Goal: Transaction & Acquisition: Purchase product/service

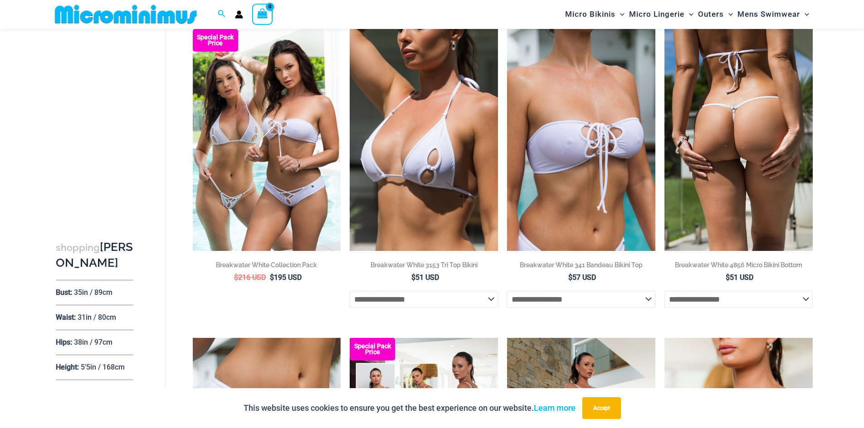
scroll to position [83, 0]
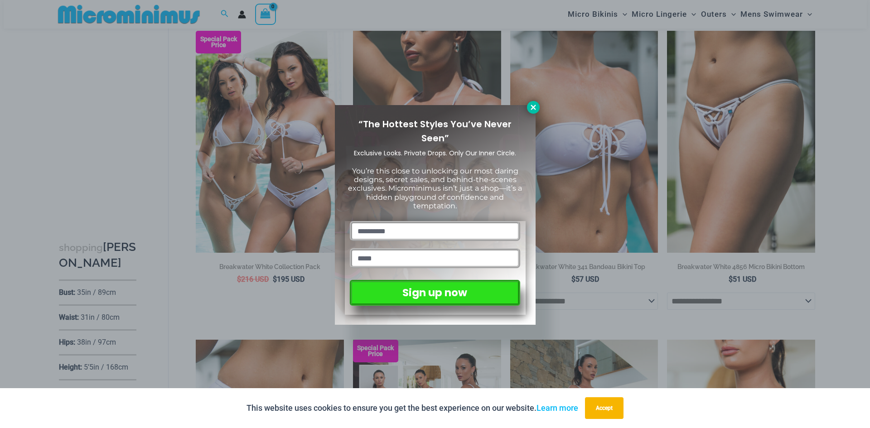
click at [535, 106] on icon at bounding box center [533, 107] width 5 height 5
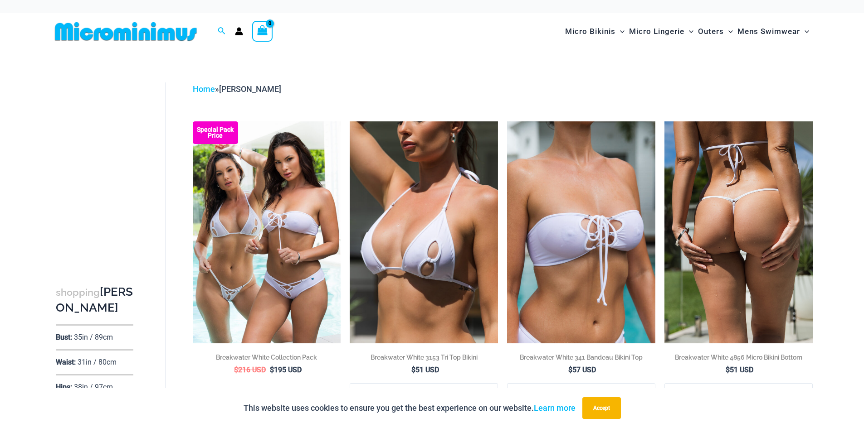
scroll to position [0, 0]
click at [740, 228] on img at bounding box center [738, 233] width 148 height 222
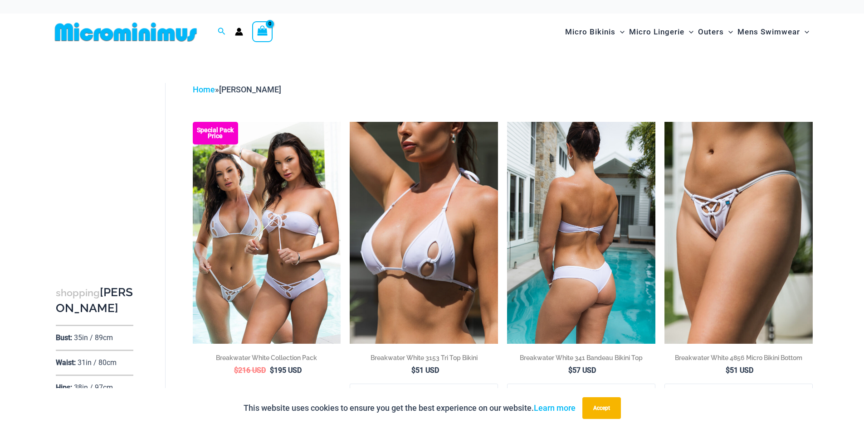
click at [565, 247] on img at bounding box center [581, 233] width 148 height 222
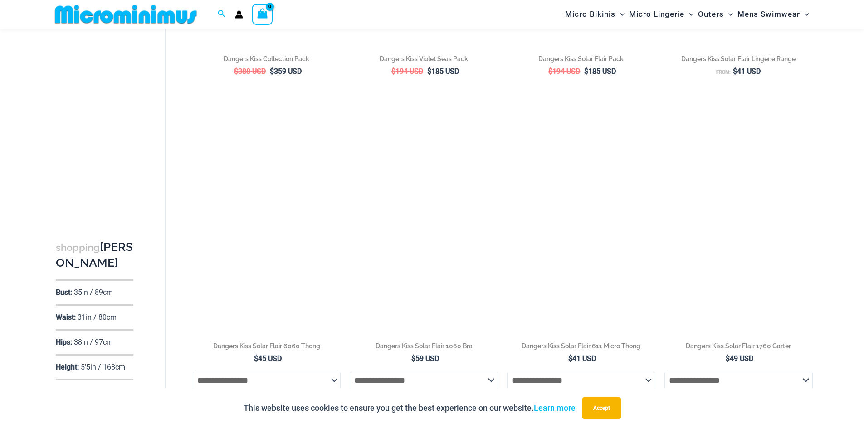
scroll to position [1851, 0]
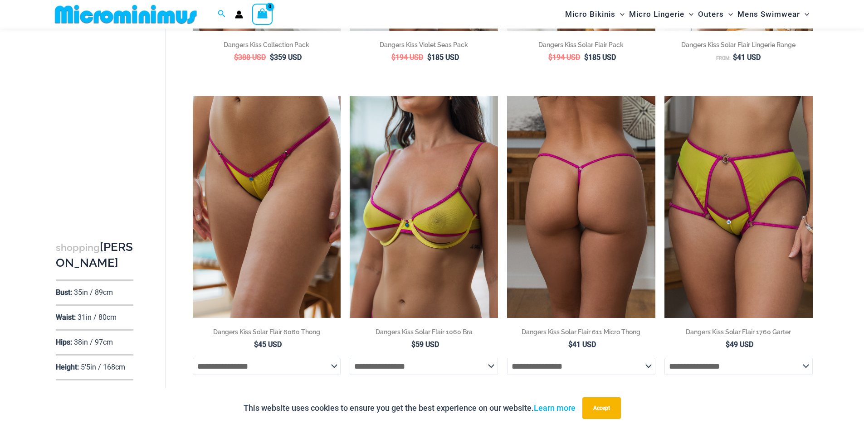
click at [580, 257] on img at bounding box center [581, 207] width 148 height 222
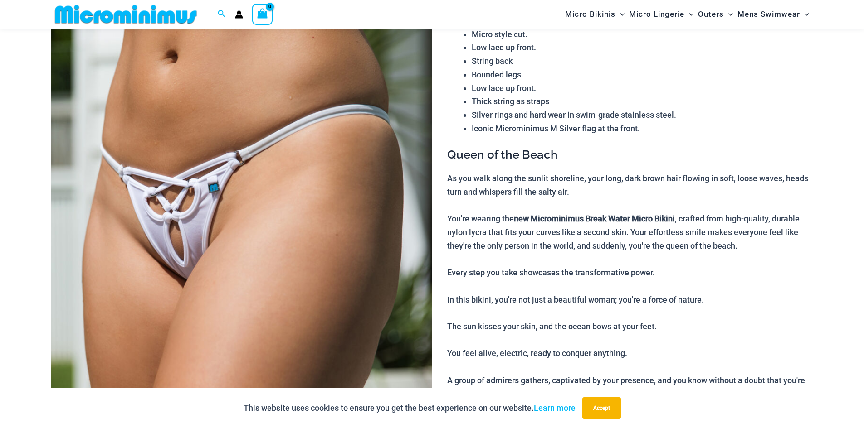
scroll to position [130, 0]
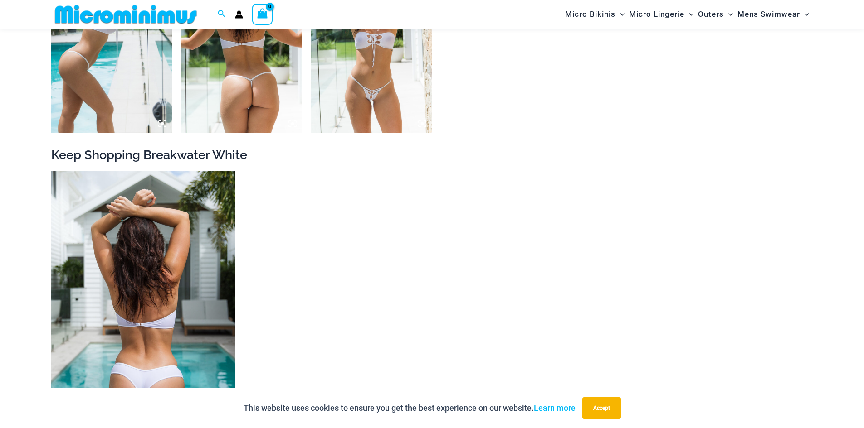
scroll to position [717, 0]
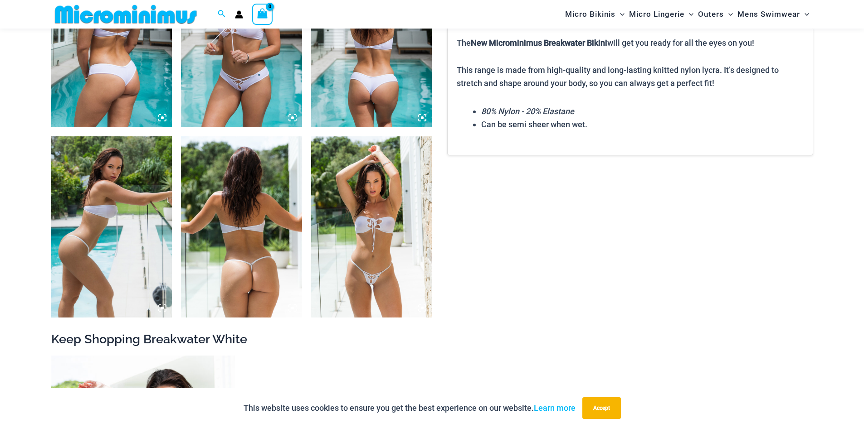
click at [245, 243] on img at bounding box center [241, 226] width 121 height 181
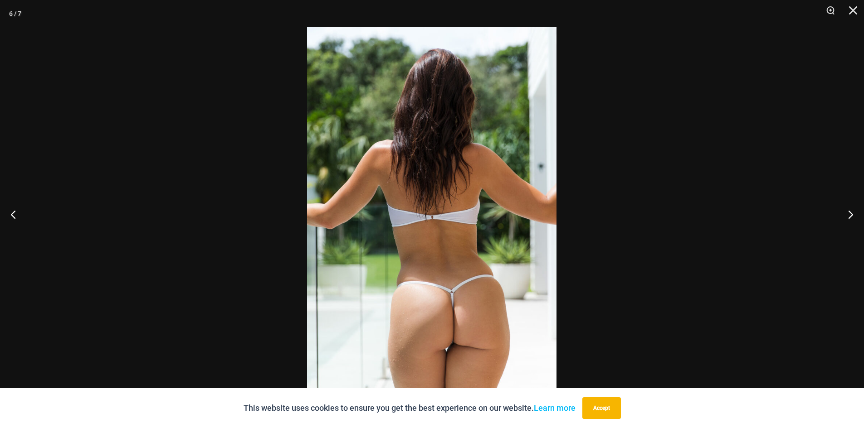
click at [461, 249] on img at bounding box center [431, 214] width 249 height 374
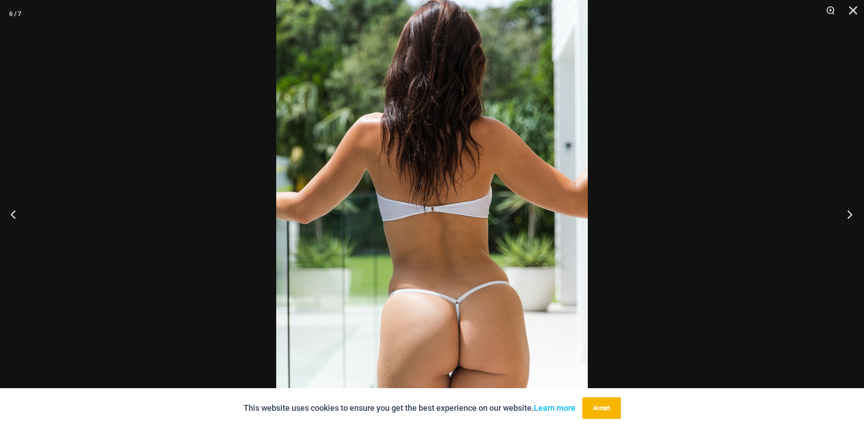
click at [847, 211] on button "Next" at bounding box center [847, 214] width 34 height 45
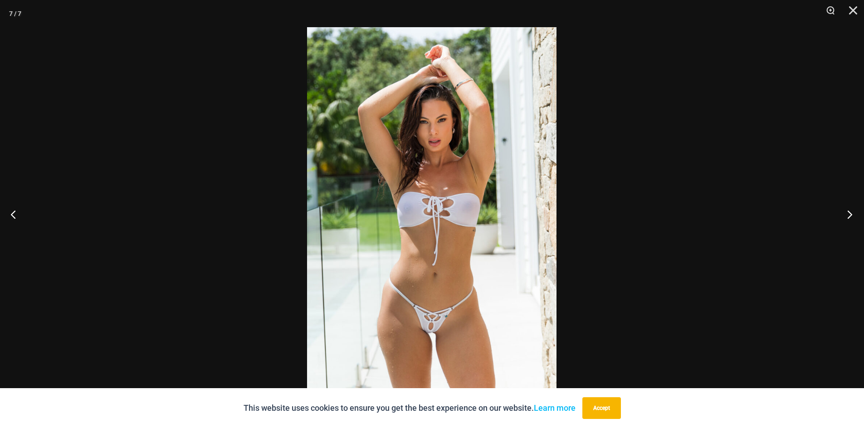
click at [847, 211] on button "Next" at bounding box center [847, 214] width 34 height 45
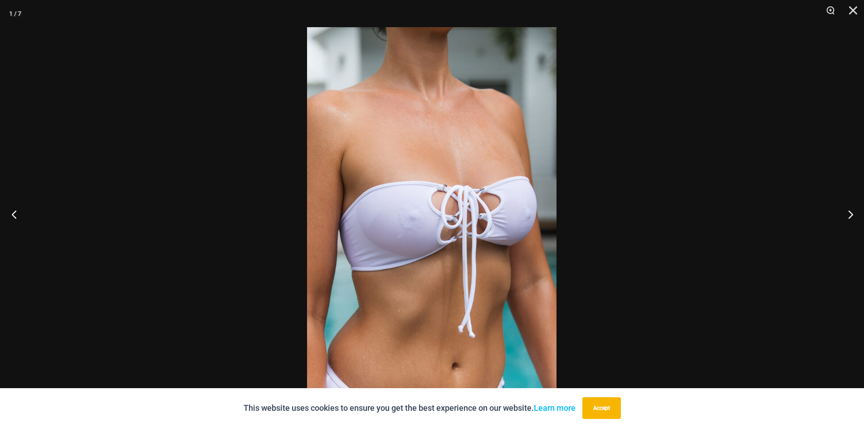
click at [9, 216] on button "Previous" at bounding box center [17, 214] width 34 height 45
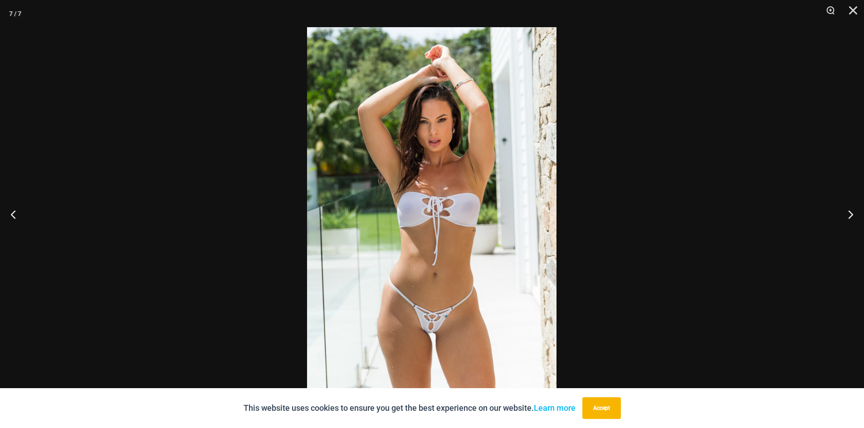
click at [460, 248] on img at bounding box center [431, 214] width 249 height 374
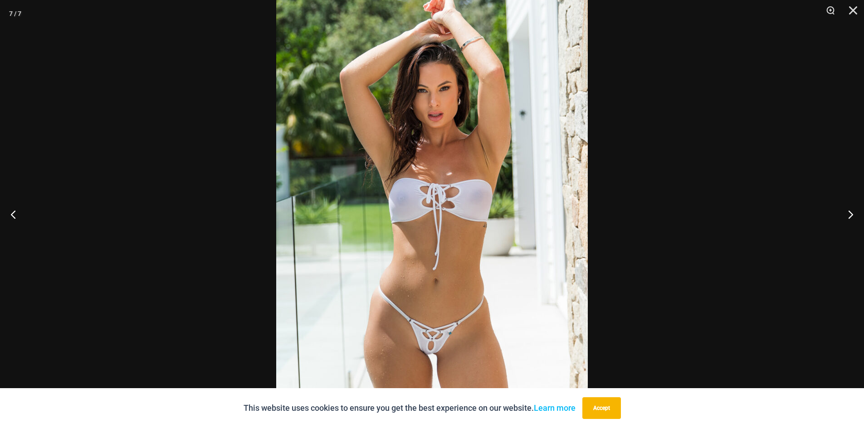
click at [459, 248] on img at bounding box center [431, 205] width 311 height 467
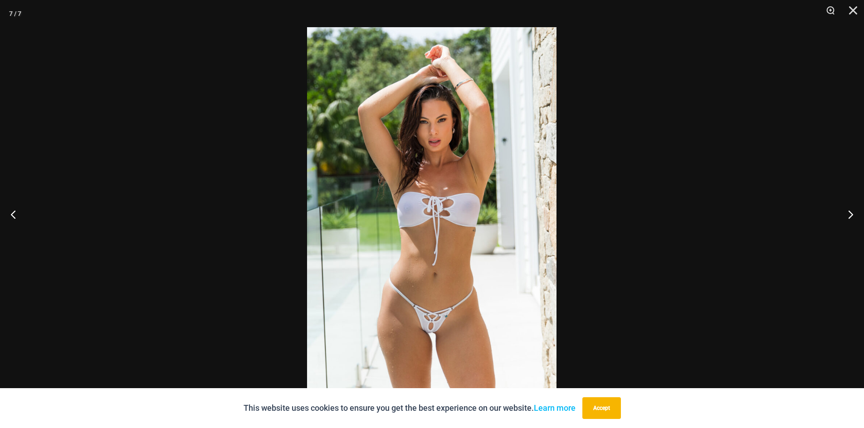
click at [459, 248] on img at bounding box center [431, 214] width 249 height 374
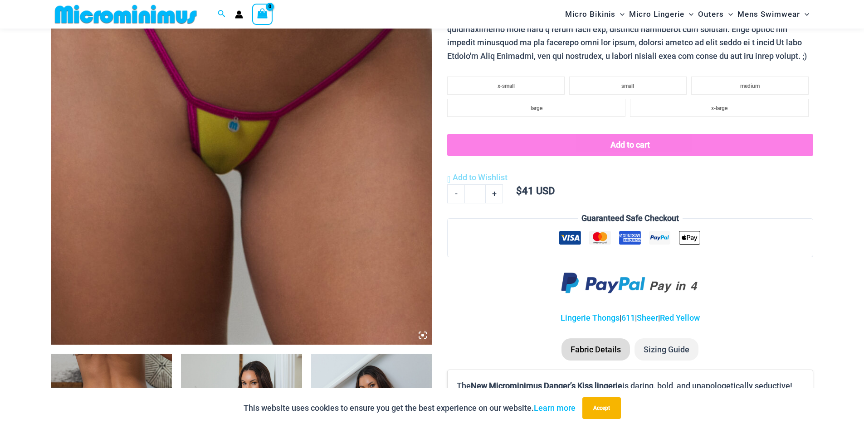
scroll to position [310, 0]
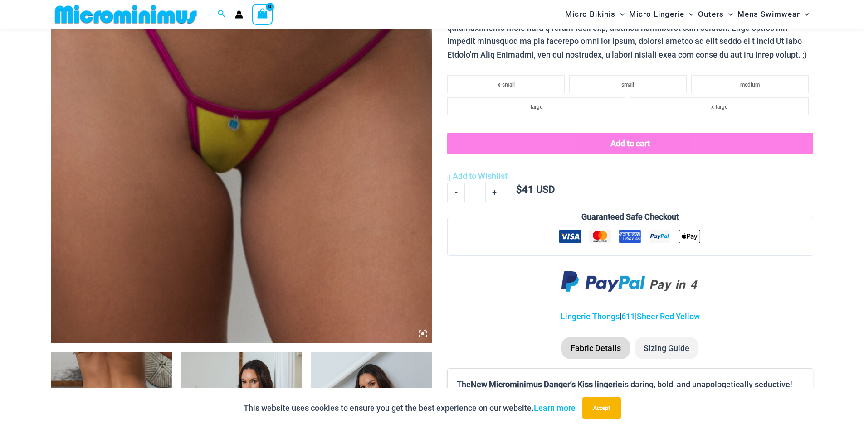
click at [251, 180] on img at bounding box center [241, 57] width 381 height 571
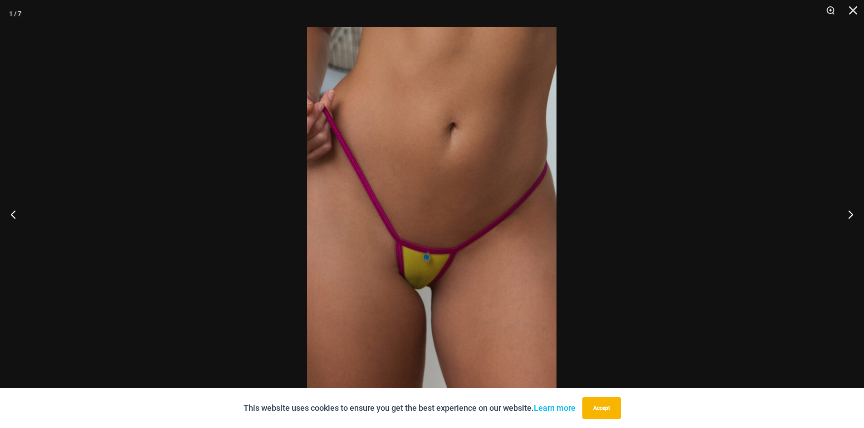
click at [451, 235] on img at bounding box center [431, 214] width 249 height 374
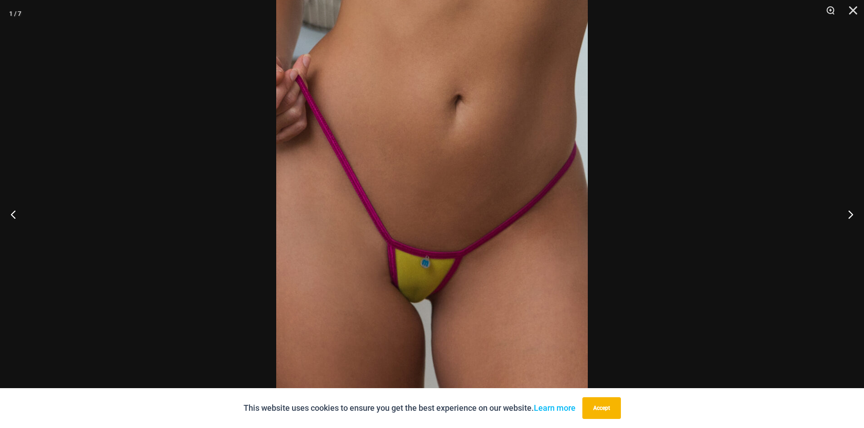
click at [451, 235] on img at bounding box center [431, 209] width 311 height 467
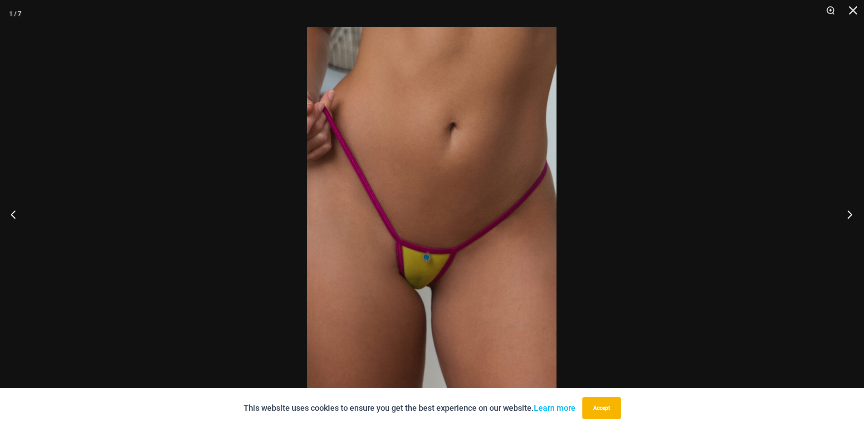
click at [848, 215] on button "Next" at bounding box center [847, 214] width 34 height 45
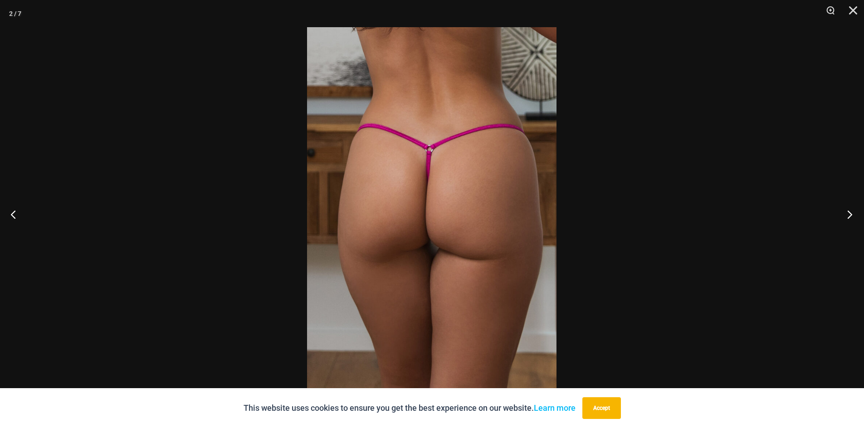
click at [848, 215] on button "Next" at bounding box center [847, 214] width 34 height 45
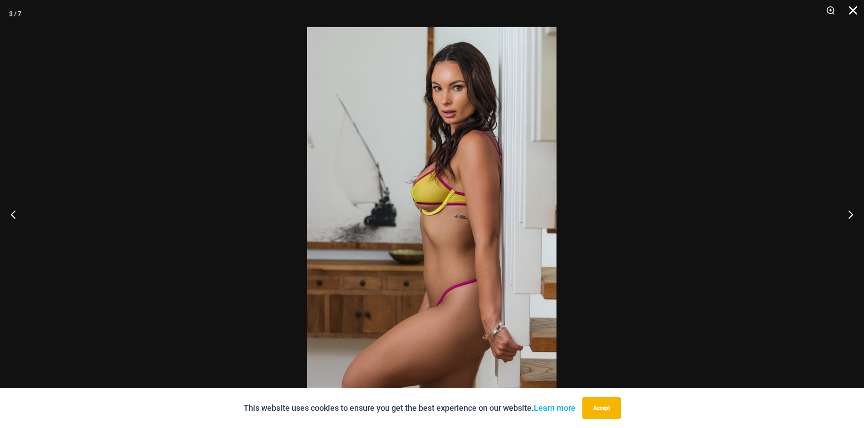
click at [853, 11] on button "Close" at bounding box center [849, 13] width 23 height 27
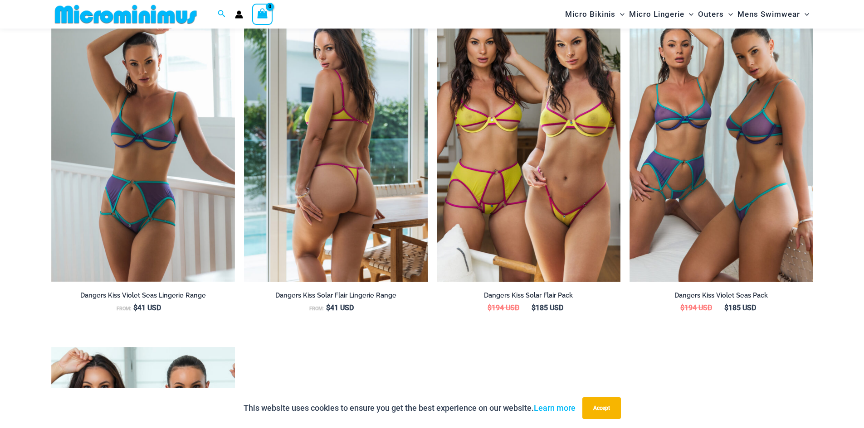
scroll to position [1035, 0]
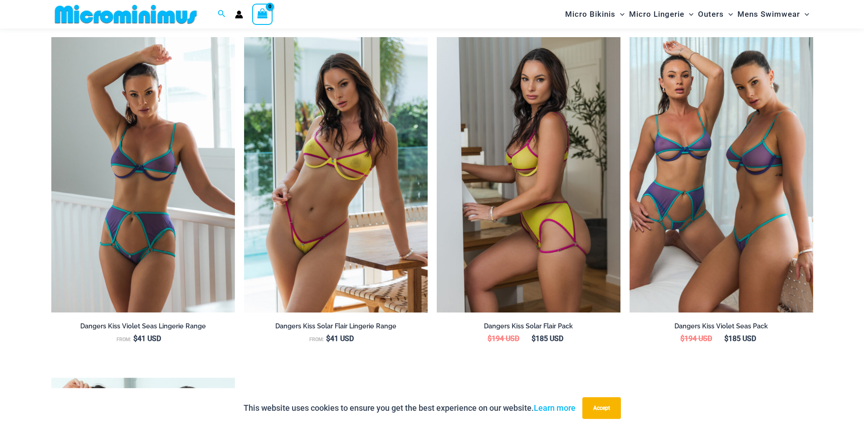
click at [527, 173] on img at bounding box center [529, 175] width 184 height 276
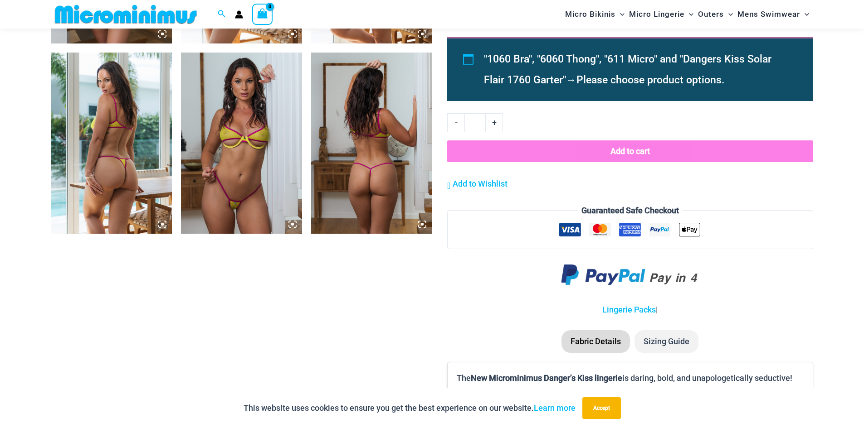
scroll to position [995, 0]
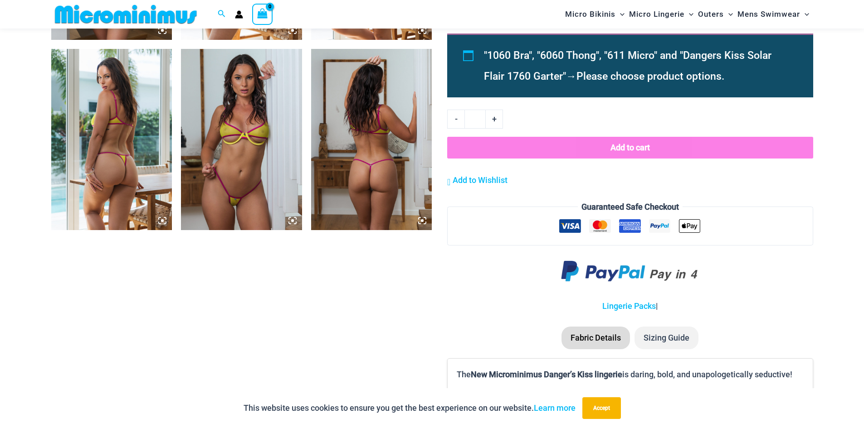
click at [243, 180] on img at bounding box center [241, 139] width 121 height 181
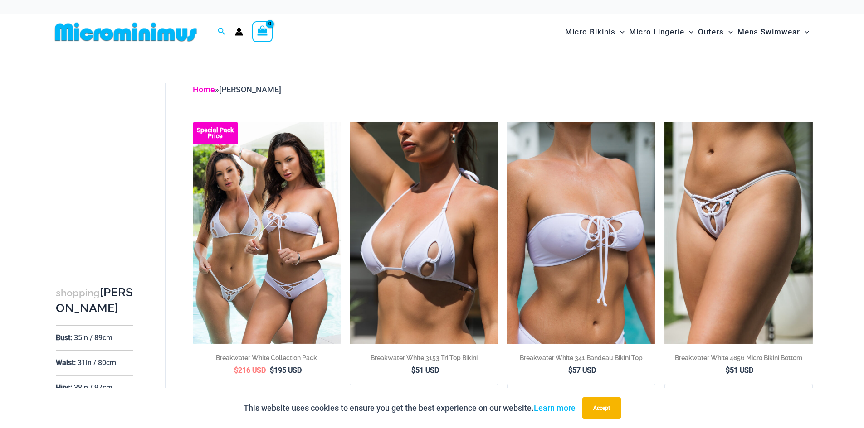
click at [205, 90] on link "Home" at bounding box center [204, 90] width 22 height 10
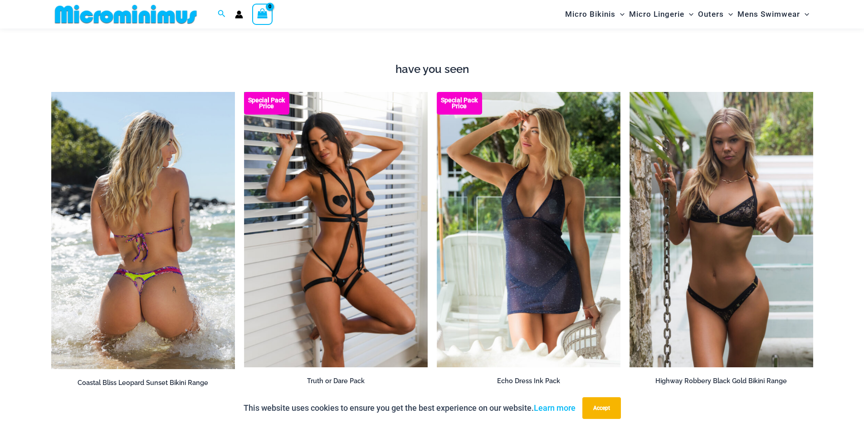
scroll to position [1171, 0]
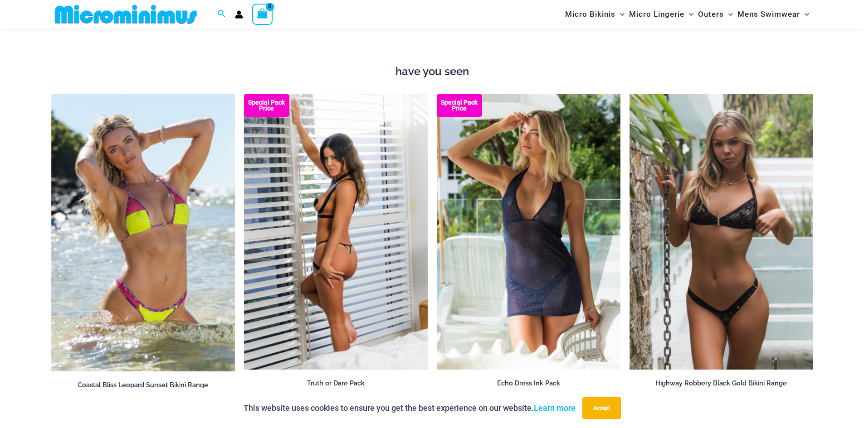
click at [342, 212] on img at bounding box center [336, 232] width 184 height 276
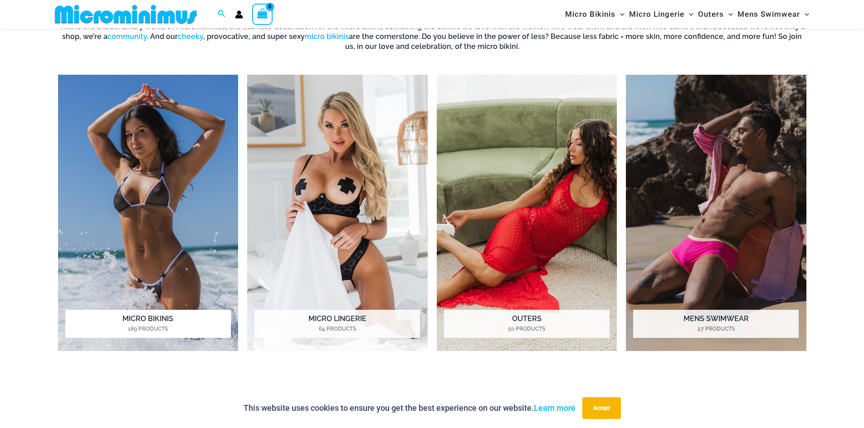
scroll to position [797, 0]
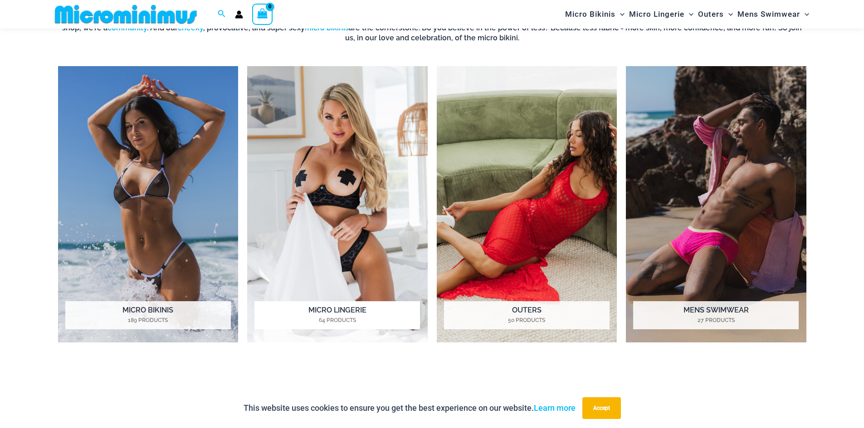
click at [339, 136] on img "Visit product category Micro Lingerie" at bounding box center [337, 204] width 180 height 277
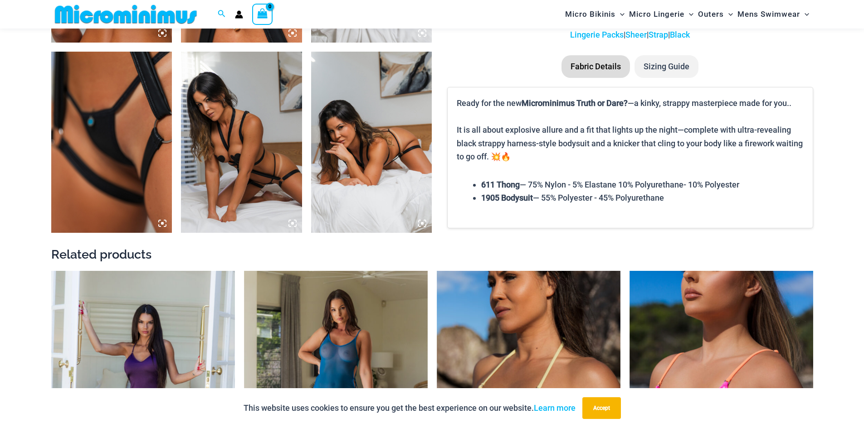
scroll to position [1035, 0]
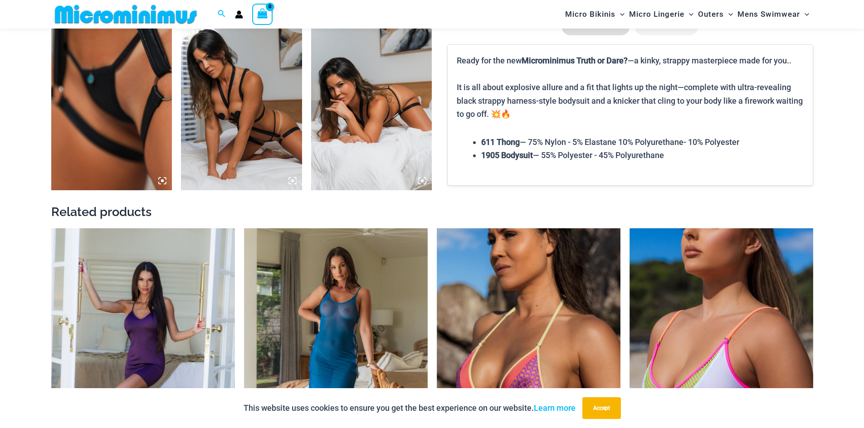
click at [117, 108] on img at bounding box center [111, 99] width 121 height 181
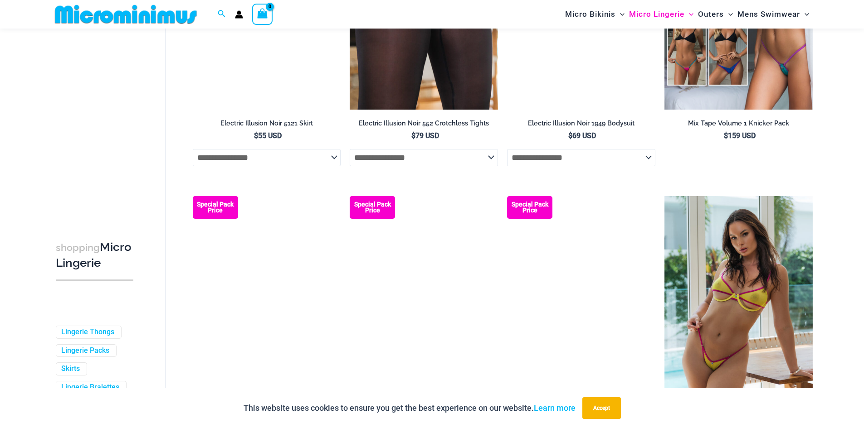
scroll to position [2304, 0]
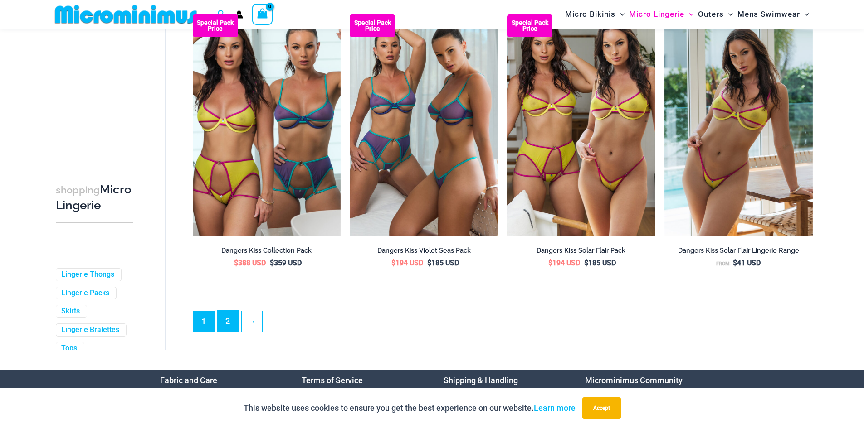
click at [232, 332] on link "2" at bounding box center [228, 321] width 20 height 21
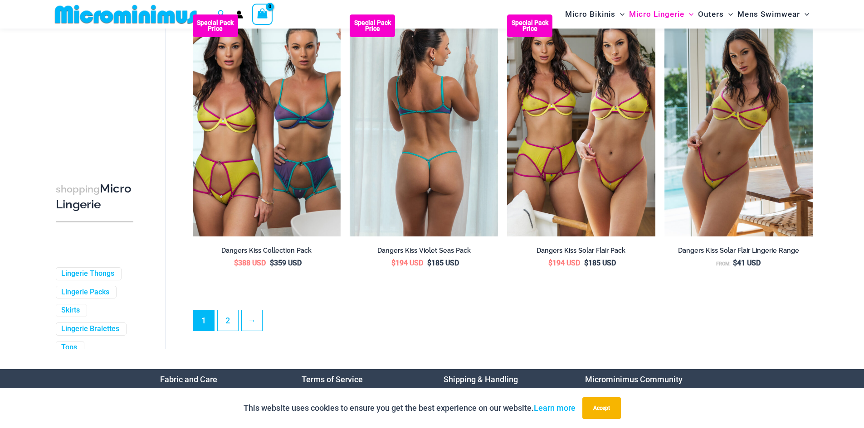
click at [405, 103] on img at bounding box center [424, 126] width 148 height 222
click at [442, 141] on img at bounding box center [424, 126] width 148 height 222
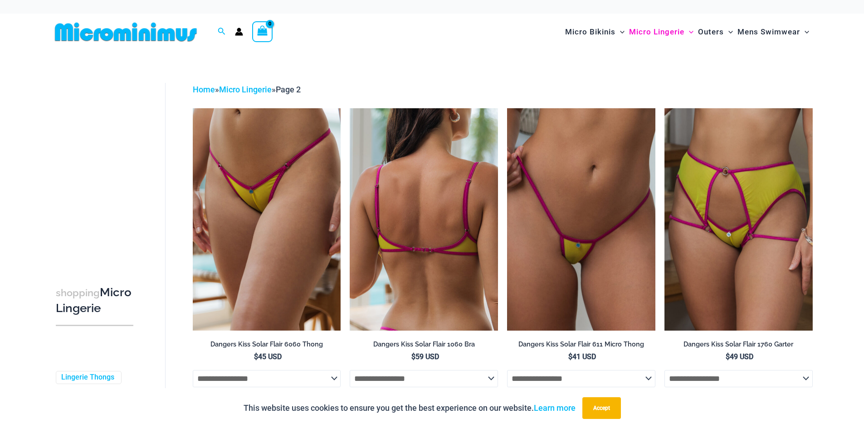
click at [429, 240] on img at bounding box center [424, 219] width 148 height 222
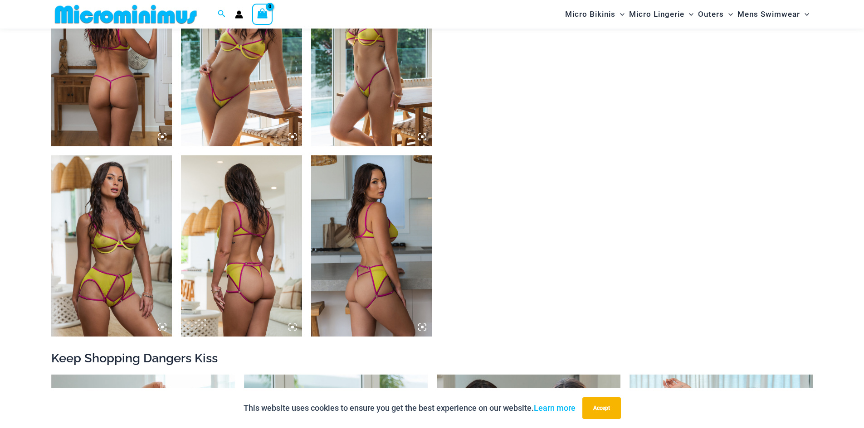
scroll to position [944, 0]
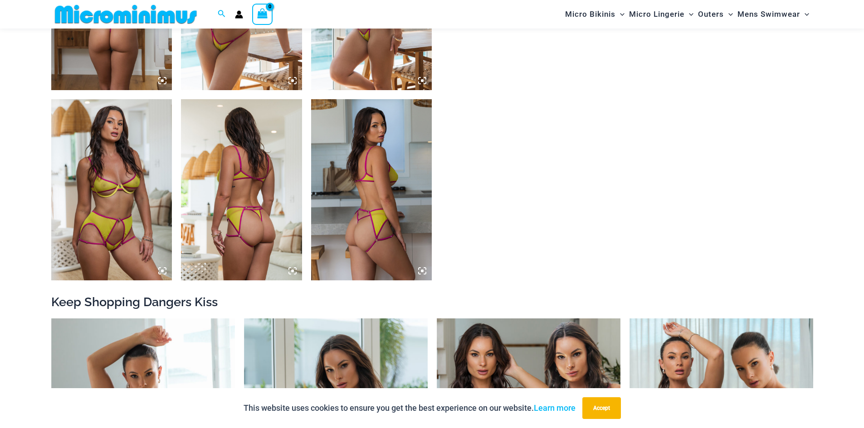
click at [129, 189] on img at bounding box center [111, 189] width 121 height 181
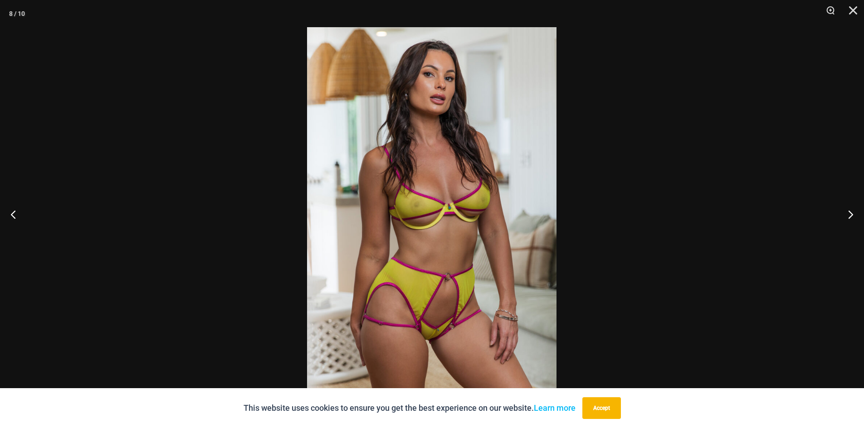
click at [518, 211] on img at bounding box center [431, 214] width 249 height 374
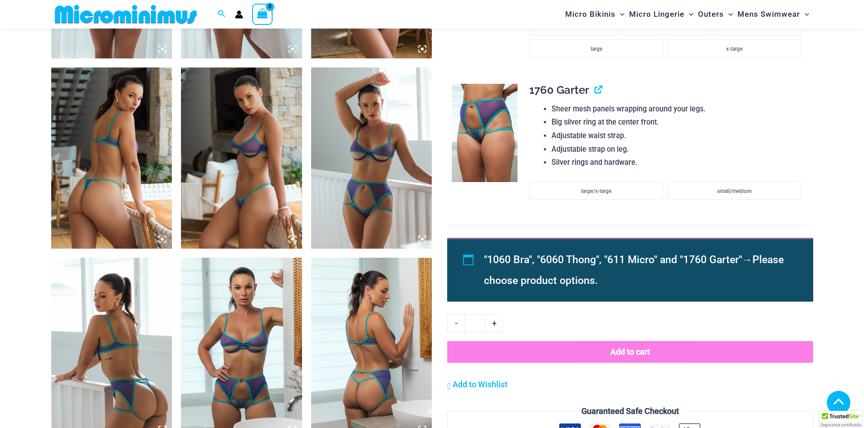
scroll to position [816, 0]
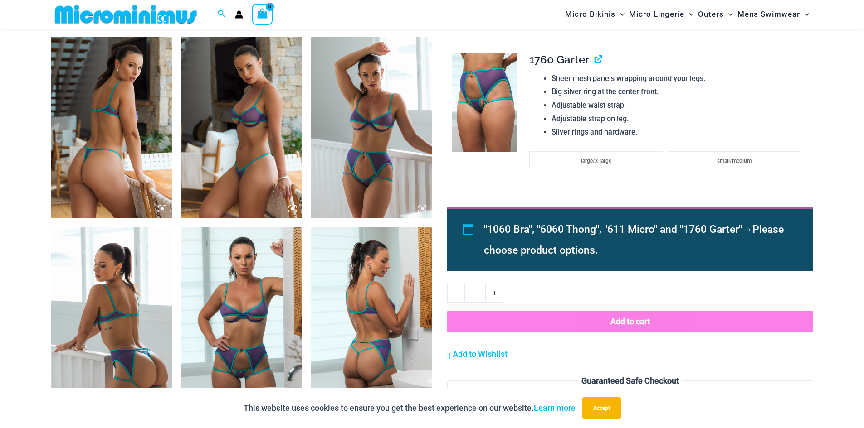
click at [249, 299] on img at bounding box center [241, 318] width 121 height 181
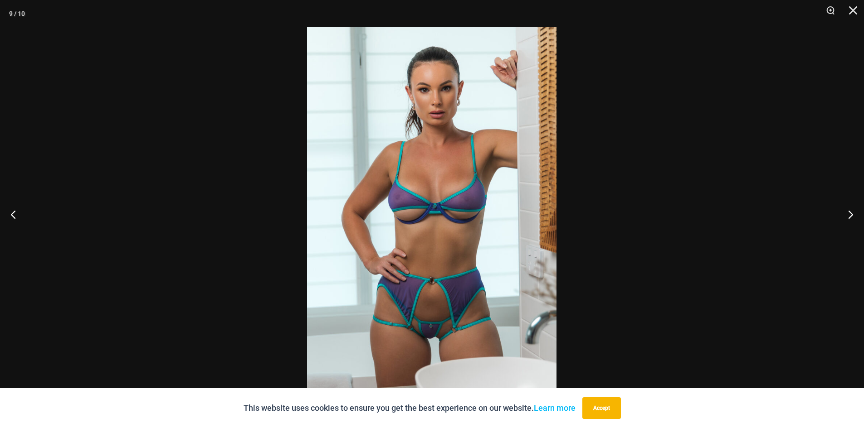
click at [410, 220] on img at bounding box center [431, 214] width 249 height 374
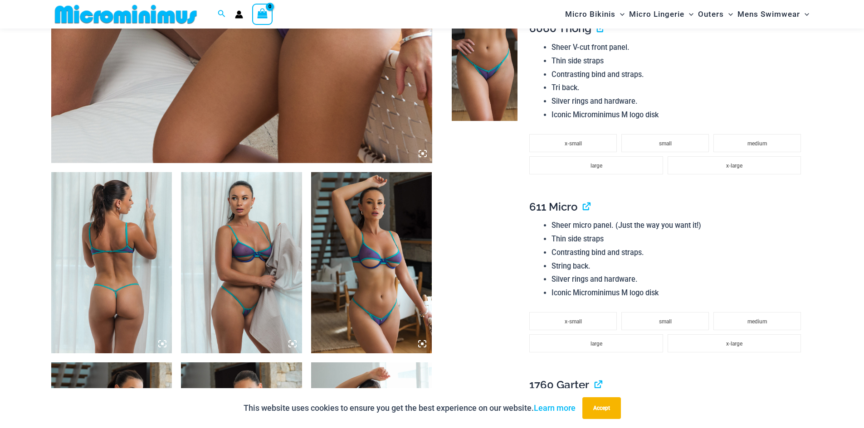
scroll to position [626, 0]
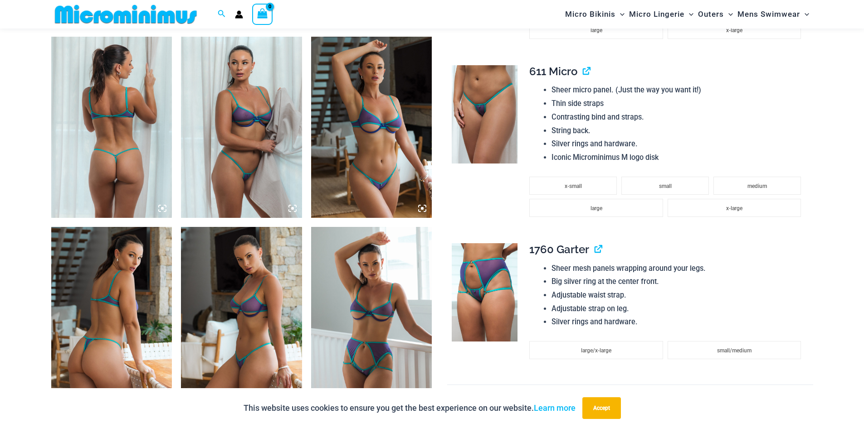
click at [370, 305] on img at bounding box center [371, 317] width 121 height 181
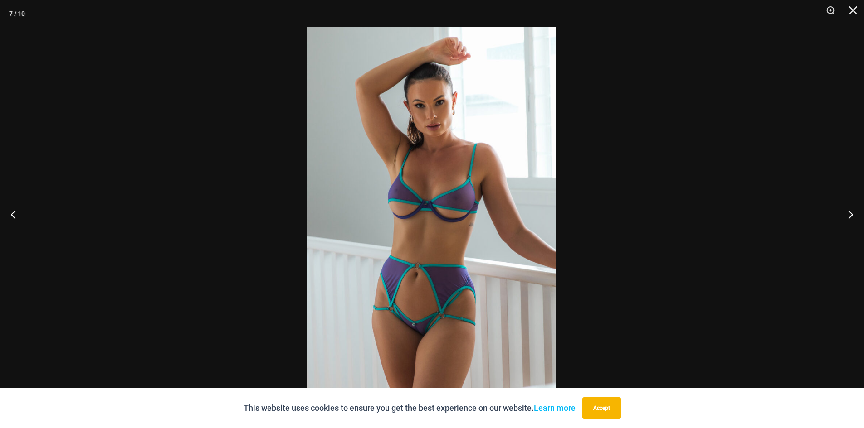
click at [443, 272] on img at bounding box center [431, 214] width 249 height 374
